Goal: Information Seeking & Learning: Learn about a topic

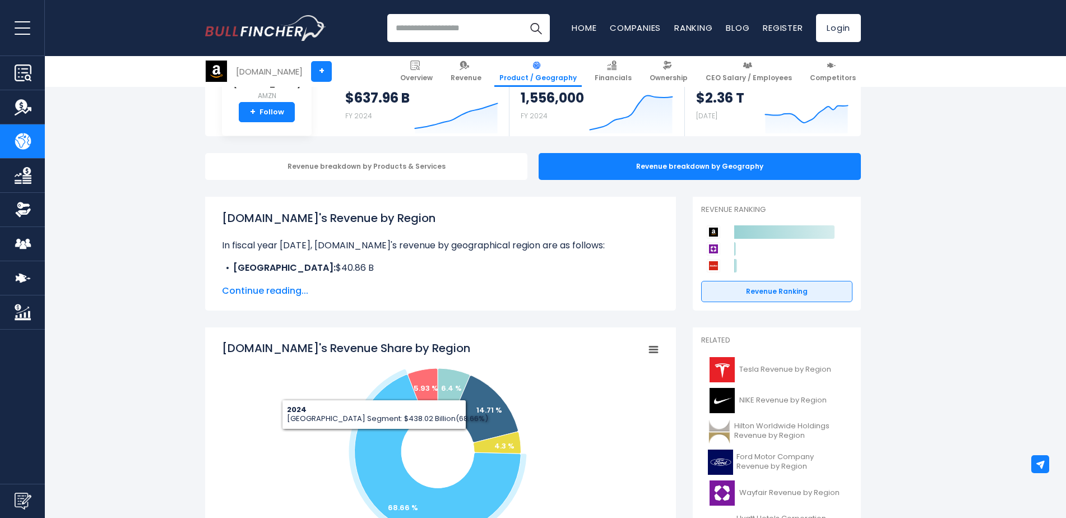
scroll to position [112, 0]
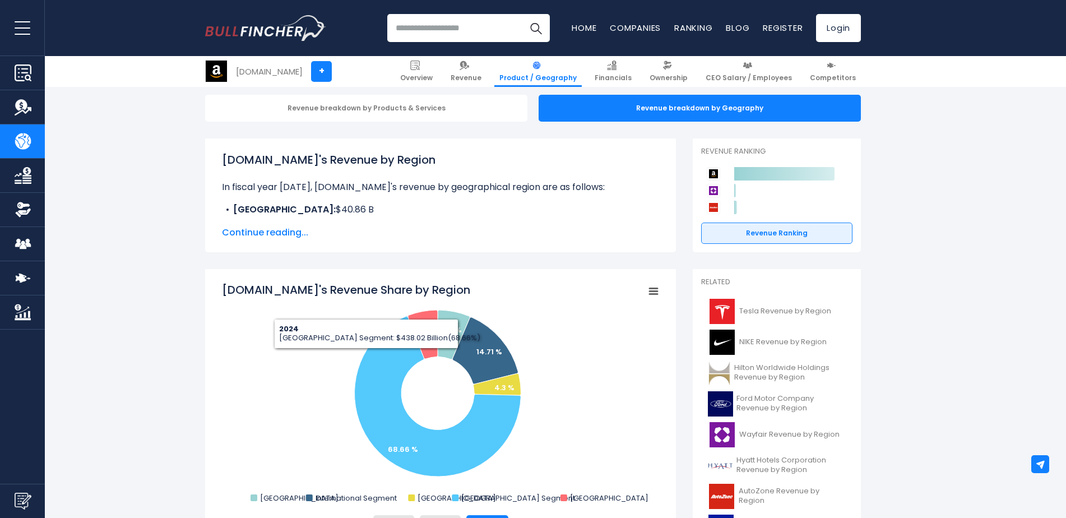
click at [270, 228] on span "Continue reading..." at bounding box center [440, 232] width 437 height 13
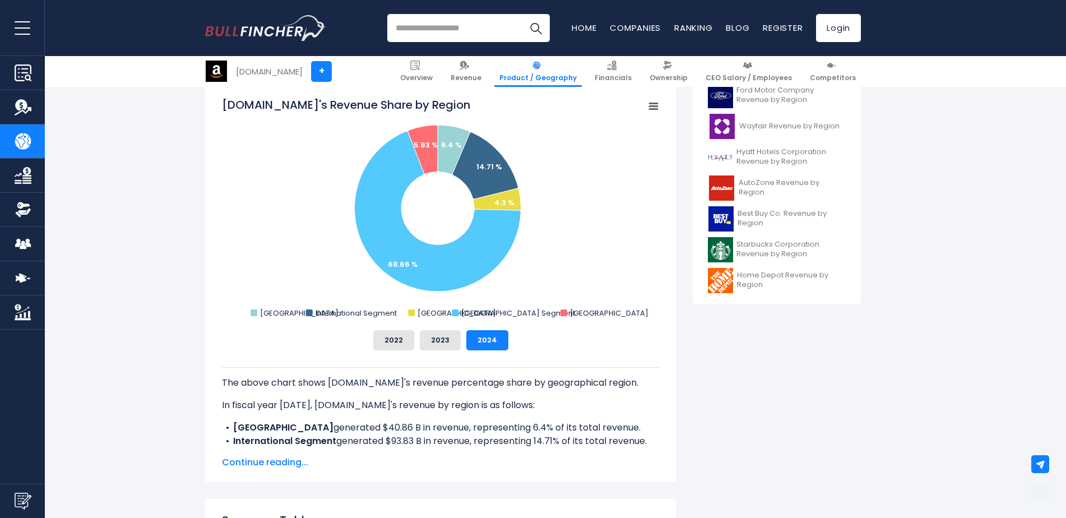
scroll to position [448, 0]
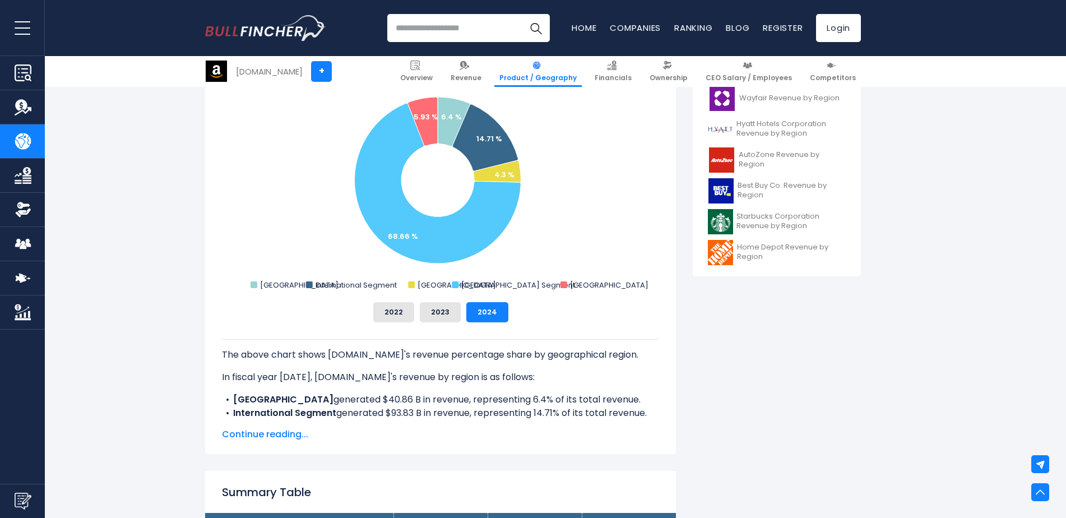
click at [271, 434] on span "Continue reading..." at bounding box center [440, 434] width 437 height 13
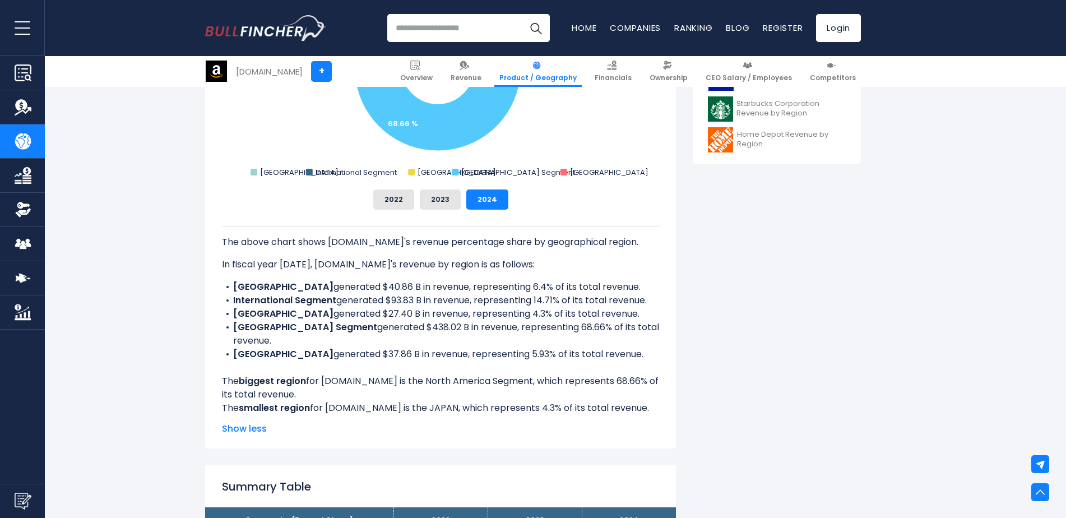
scroll to position [560, 0]
click at [616, 69] on img at bounding box center [612, 66] width 10 height 10
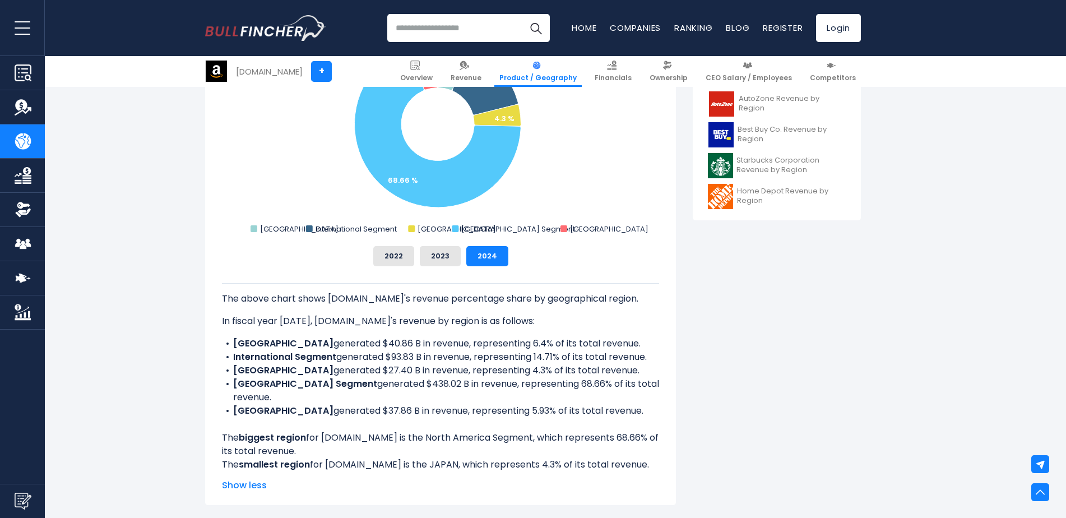
drag, startPoint x: 351, startPoint y: 386, endPoint x: 361, endPoint y: 403, distance: 19.8
click at [361, 403] on li "North America Segment generated $438.02 B in revenue, representing 68.66% of it…" at bounding box center [440, 390] width 437 height 27
drag, startPoint x: 361, startPoint y: 403, endPoint x: 323, endPoint y: 419, distance: 41.2
click at [323, 419] on div "The above chart shows Amazon.com's revenue percentage share by geographical reg…" at bounding box center [440, 377] width 437 height 188
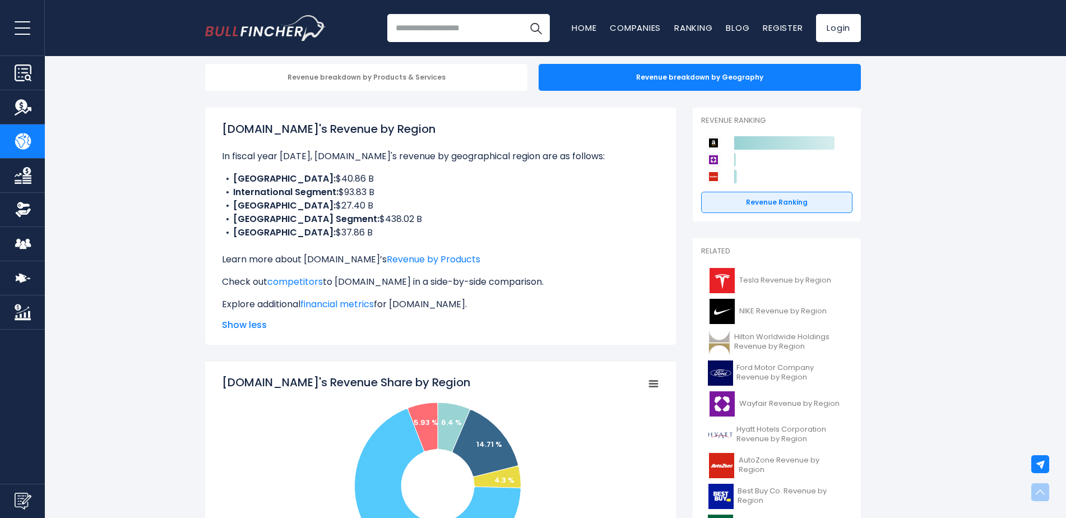
scroll to position [56, 0]
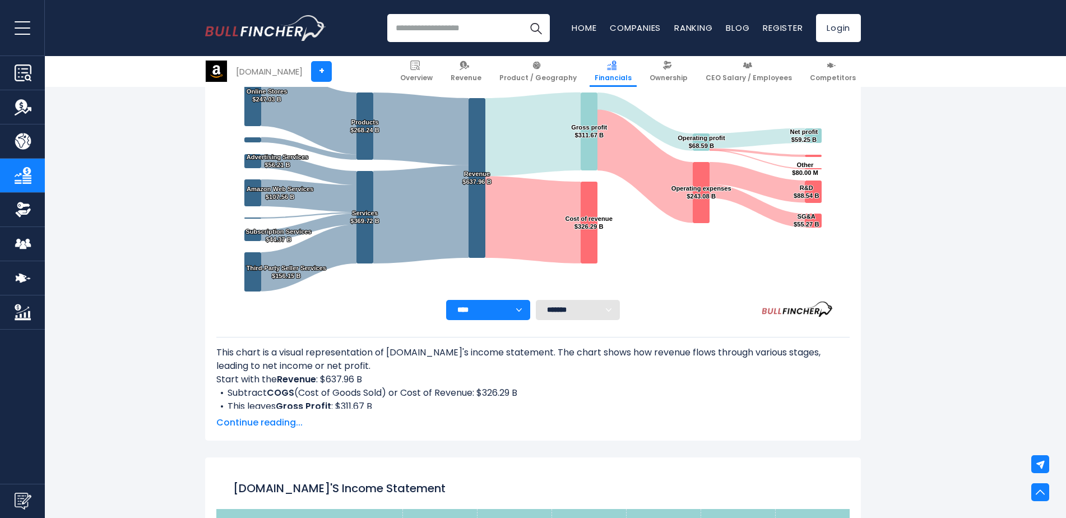
scroll to position [215, 0]
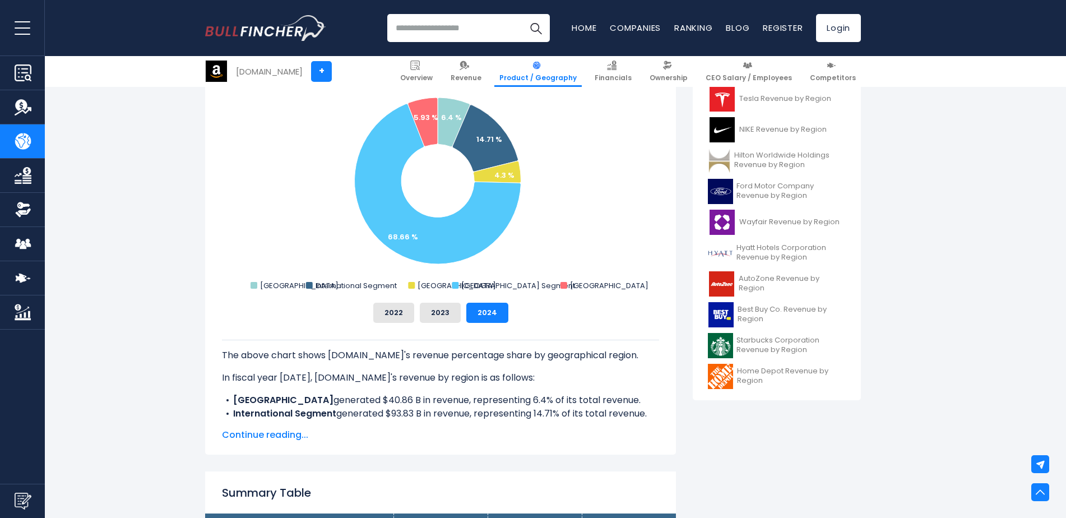
scroll to position [224, 0]
